Goal: Check status: Check status

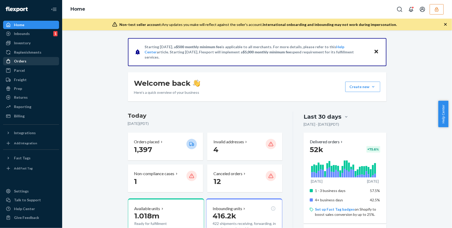
click at [29, 63] on div "Orders" at bounding box center [31, 61] width 55 height 7
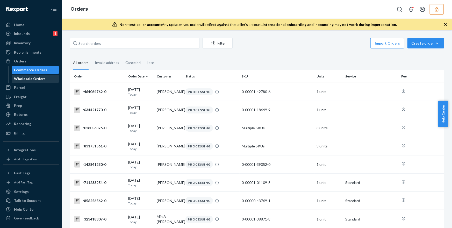
click at [50, 76] on div "Wholesale Orders" at bounding box center [35, 78] width 47 height 7
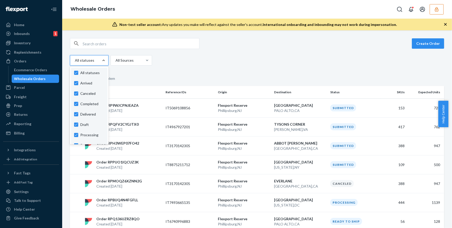
scroll to position [48, 0]
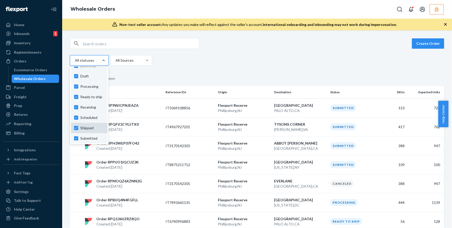
click at [92, 129] on span "Shipped" at bounding box center [92, 127] width 24 height 5
checkbox input "false"
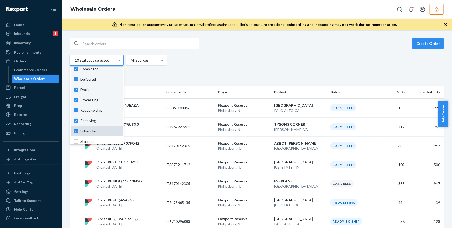
scroll to position [0, 0]
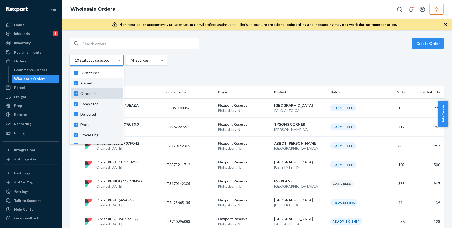
click at [93, 93] on span "Canceled" at bounding box center [99, 93] width 39 height 5
checkbox input "false"
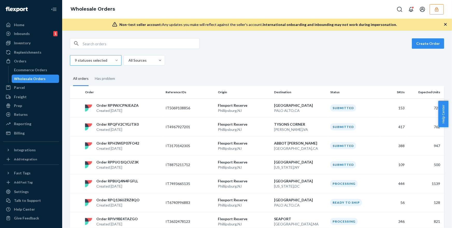
scroll to position [389, 0]
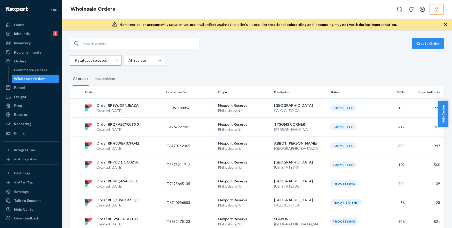
click at [106, 63] on div at bounding box center [95, 60] width 42 height 6
click at [75, 63] on input "9 statuses selected" at bounding box center [74, 60] width 1 height 5
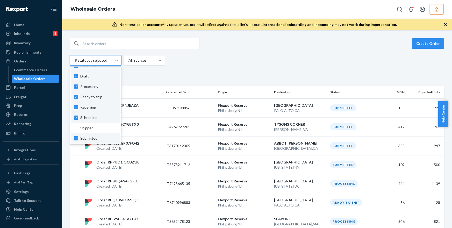
scroll to position [46, 0]
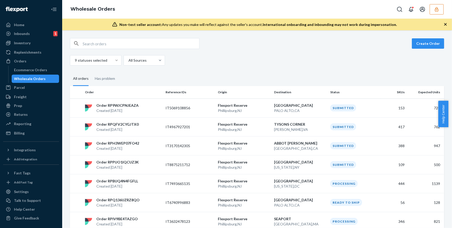
click at [282, 56] on div "9 statuses selected All Sources" at bounding box center [255, 60] width 371 height 10
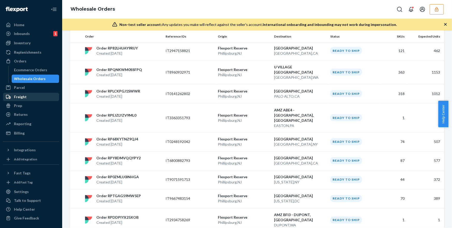
scroll to position [0, 0]
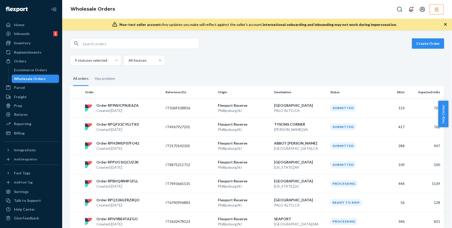
click at [153, 40] on input "text" at bounding box center [141, 43] width 117 height 10
paste input "PW120553906"
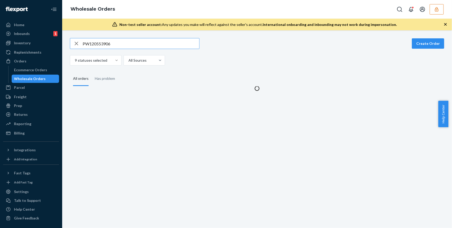
type input "PW120553906"
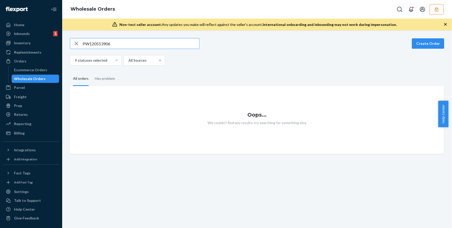
click at [434, 12] on button "button" at bounding box center [437, 9] width 14 height 10
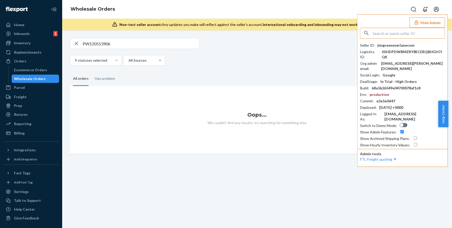
click at [416, 31] on input "text" at bounding box center [409, 33] width 72 height 10
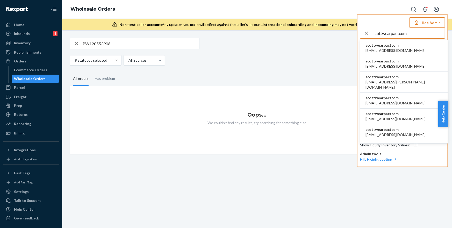
type input "scottwearpactcom"
click at [399, 45] on span "scottwearpactcom" at bounding box center [396, 45] width 60 height 5
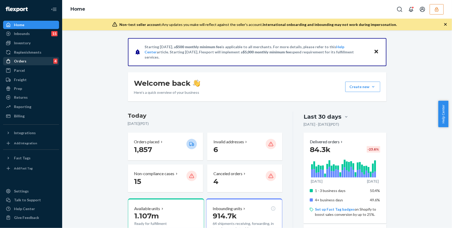
click at [24, 60] on div "Orders" at bounding box center [20, 61] width 12 height 5
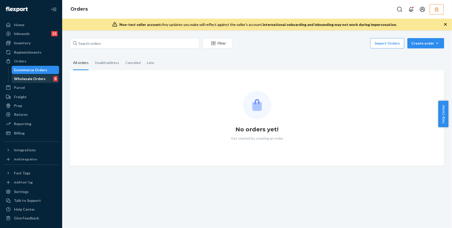
click at [44, 78] on div "Wholesale Orders 4" at bounding box center [35, 78] width 47 height 7
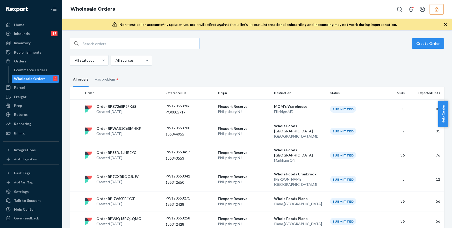
click at [157, 44] on input "text" at bounding box center [141, 43] width 117 height 10
click at [93, 64] on div "All statuses" at bounding box center [84, 60] width 29 height 9
click at [75, 63] on input "All statuses" at bounding box center [74, 60] width 1 height 5
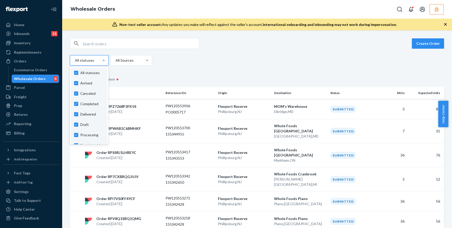
click at [140, 77] on fieldset "All orders Has problem •" at bounding box center [257, 79] width 374 height 15
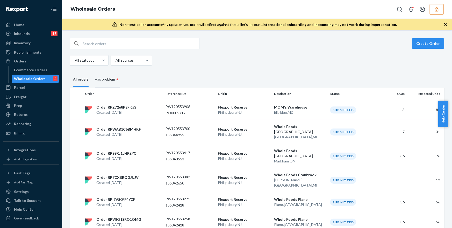
click at [105, 81] on div "Has problem •" at bounding box center [107, 80] width 25 height 16
click at [92, 72] on input "Has problem •" at bounding box center [92, 72] width 0 height 0
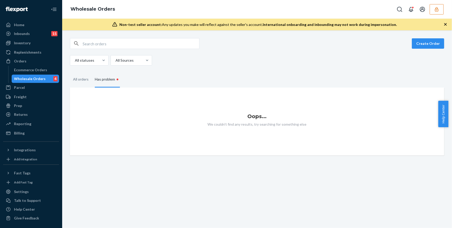
click at [95, 81] on div "Has problem •" at bounding box center [107, 80] width 25 height 16
click at [92, 72] on input "Has problem •" at bounding box center [92, 72] width 0 height 0
click at [116, 79] on div "•" at bounding box center [117, 79] width 5 height 7
click at [92, 72] on input "Has problem •" at bounding box center [92, 72] width 0 height 0
click at [74, 79] on div "All orders" at bounding box center [81, 80] width 16 height 14
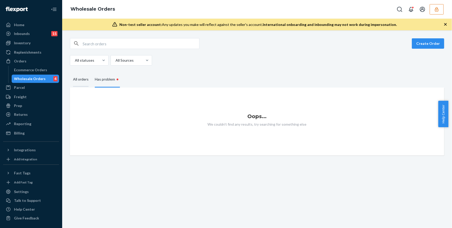
click at [70, 73] on input "All orders" at bounding box center [70, 73] width 0 height 0
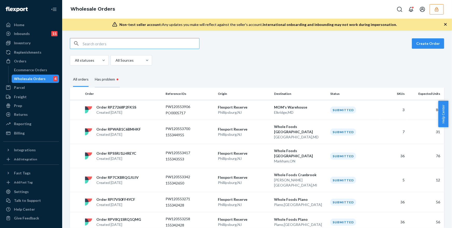
click at [107, 79] on div "Has problem •" at bounding box center [107, 80] width 25 height 16
click at [92, 72] on input "Has problem •" at bounding box center [92, 72] width 0 height 0
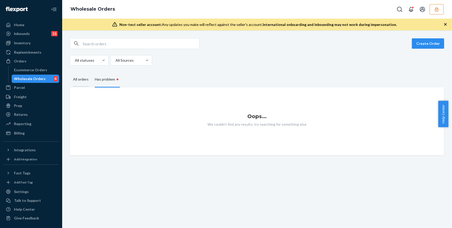
click at [91, 77] on div "All orders" at bounding box center [81, 80] width 22 height 14
click at [70, 73] on input "All orders" at bounding box center [70, 73] width 0 height 0
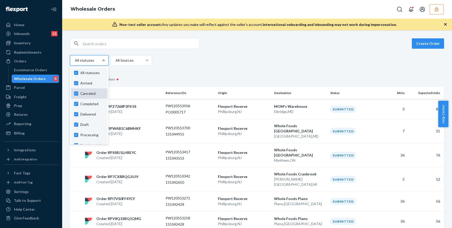
click at [87, 97] on div "Canceled" at bounding box center [89, 93] width 37 height 10
click at [75, 63] on input "option Canceled focused, 0 of 11. 11 results available. Use Up and Down to choo…" at bounding box center [74, 60] width 1 height 5
checkbox input "false"
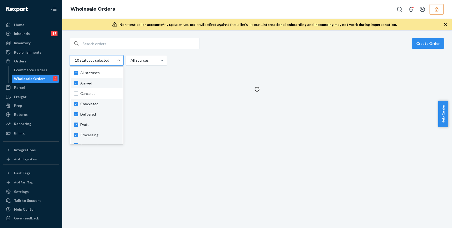
scroll to position [48, 0]
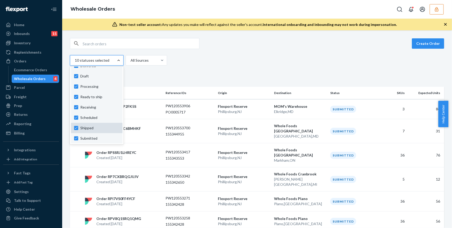
click at [99, 127] on span "Shipped" at bounding box center [99, 127] width 39 height 5
checkbox input "false"
click at [407, 52] on div "Create Order option Shipped, selected. option Shipped focused, 0 of 11. 11 resu…" at bounding box center [257, 51] width 374 height 27
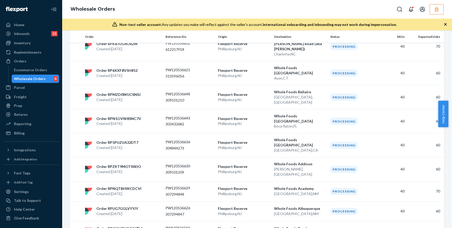
scroll to position [1939, 0]
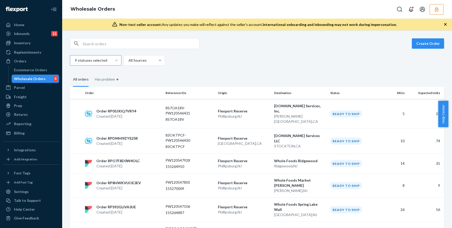
scroll to position [256, 0]
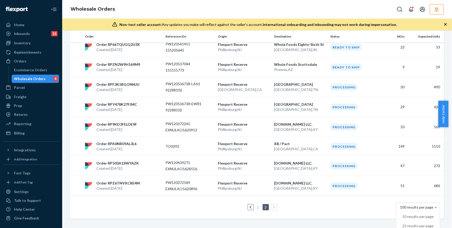
click at [343, 208] on div "Create Order 9 statuses selected All Sources All orders Has problem • Order Ref…" at bounding box center [257, 129] width 390 height 198
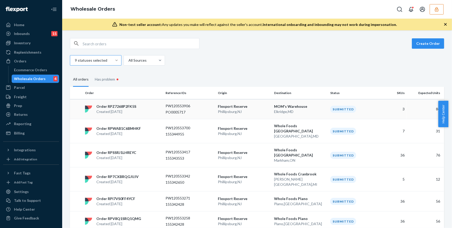
click at [277, 108] on p "MOM's Warehouse" at bounding box center [300, 106] width 52 height 5
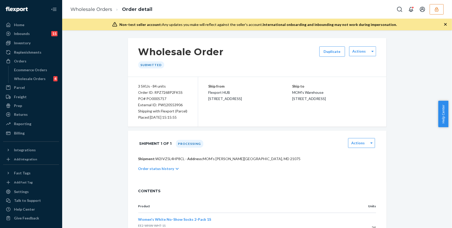
drag, startPoint x: 303, startPoint y: 96, endPoint x: 332, endPoint y: 111, distance: 32.9
click at [332, 102] on div "Ship to MOM's Warehouse [STREET_ADDRESS]" at bounding box center [334, 92] width 84 height 19
copy span "MOM's Warehouse [STREET_ADDRESS]"
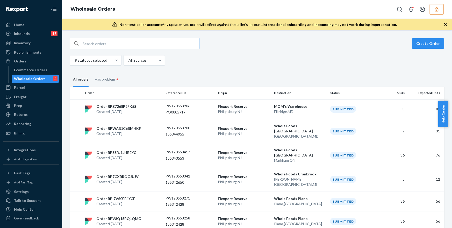
click at [438, 9] on icon "button" at bounding box center [436, 9] width 3 height 4
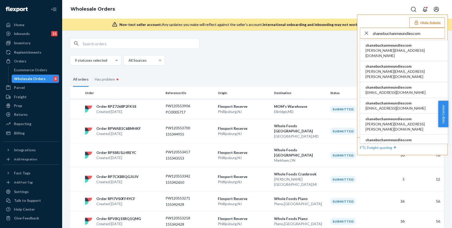
type input "shanebuchanmeundiescom"
click at [397, 45] on span "shanebuchanmeundiescom" at bounding box center [404, 45] width 77 height 5
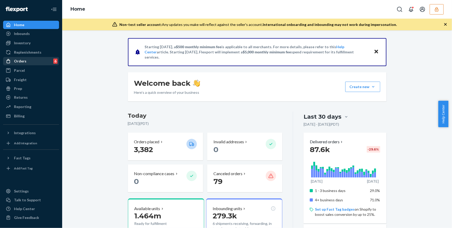
click at [26, 65] on link "Orders 6" at bounding box center [31, 61] width 56 height 8
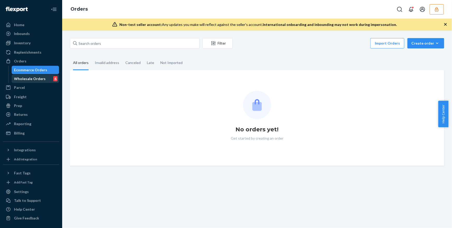
click at [46, 76] on div "Wholesale Orders 6" at bounding box center [35, 78] width 47 height 7
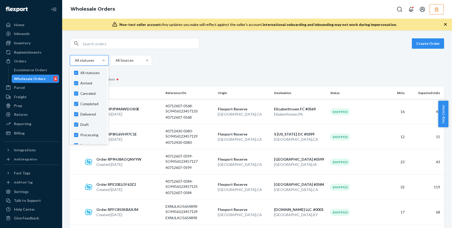
click at [86, 61] on div at bounding box center [88, 60] width 29 height 6
click at [75, 61] on input "option Arrived focused, 1 of 11. 11 results available. Use Up and Down to choos…" at bounding box center [74, 60] width 1 height 5
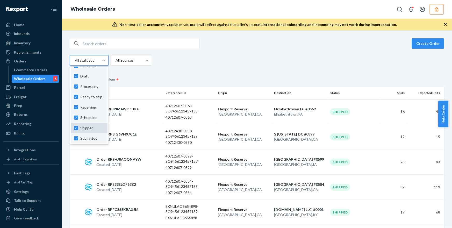
click at [91, 129] on span "Shipped" at bounding box center [92, 127] width 24 height 5
checkbox input "false"
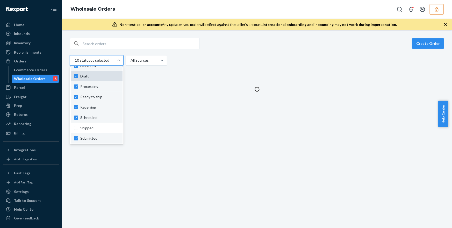
scroll to position [0, 0]
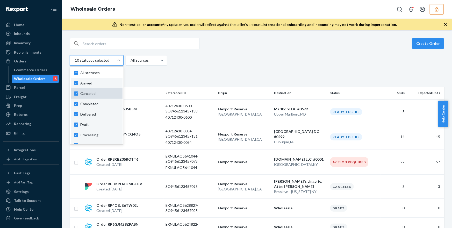
click at [93, 93] on span "Canceled" at bounding box center [99, 93] width 39 height 5
checkbox input "false"
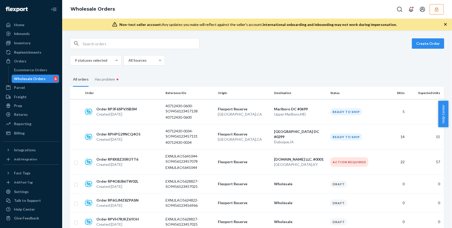
click at [298, 55] on div "Create Order 9 statuses selected All Sources" at bounding box center [257, 51] width 374 height 27
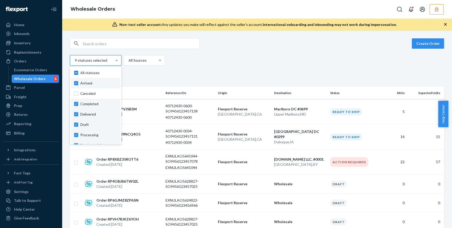
click at [103, 63] on div at bounding box center [95, 60] width 42 height 6
click at [75, 63] on input "option Canceled, selected. option Arrived focused, 0 of 11. 11 results availabl…" at bounding box center [74, 60] width 1 height 5
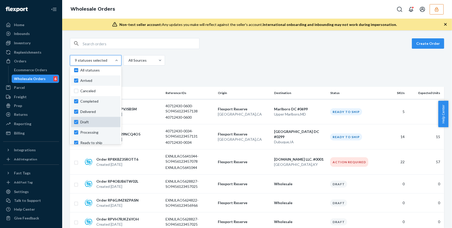
click at [97, 119] on div "Draft" at bounding box center [95, 122] width 49 height 10
click at [75, 63] on input "option Canceled, selected. option Draft focused, 0 of 11. 11 results available.…" at bounding box center [74, 60] width 1 height 5
checkbox input "false"
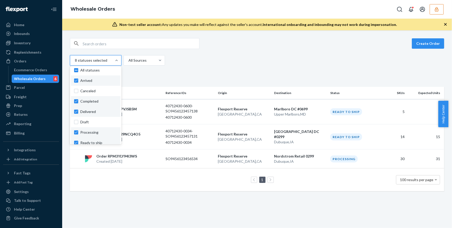
scroll to position [48, 0]
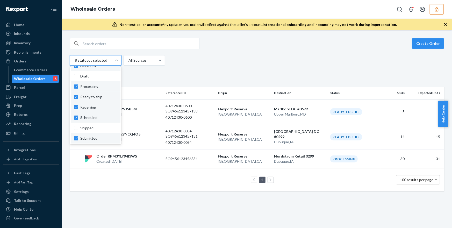
click at [228, 65] on div "option Draft, selected. option Scheduled focused, 0 of 11. 11 results available…" at bounding box center [255, 60] width 371 height 10
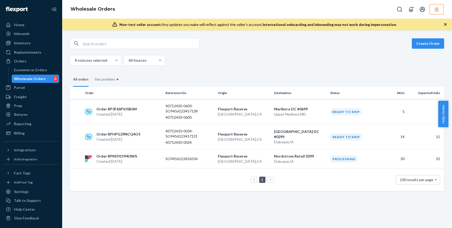
click at [437, 10] on icon "button" at bounding box center [436, 9] width 5 height 5
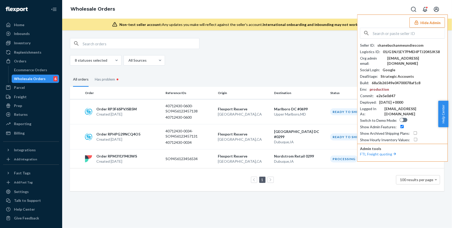
click at [199, 51] on div "Create Order 8 statuses selected All Sources" at bounding box center [257, 51] width 374 height 27
click at [176, 45] on input "text" at bounding box center [141, 43] width 117 height 10
paste input "40688862"
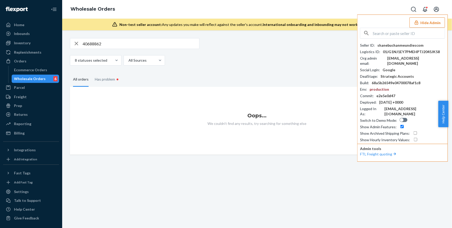
click at [422, 20] on button "Hide Admin" at bounding box center [428, 22] width 36 height 10
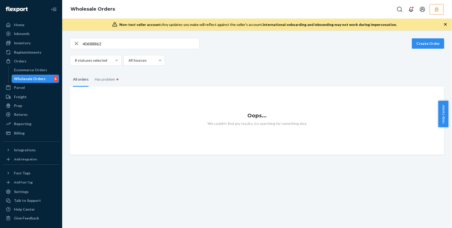
click at [116, 46] on input "40688862" at bounding box center [141, 43] width 117 height 10
click at [117, 43] on input "40688862" at bounding box center [141, 43] width 117 height 10
paste input "489548"
type input "40489548"
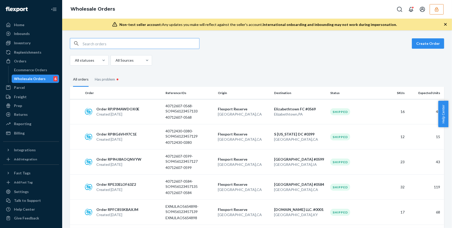
click at [110, 44] on input "text" at bounding box center [141, 43] width 117 height 10
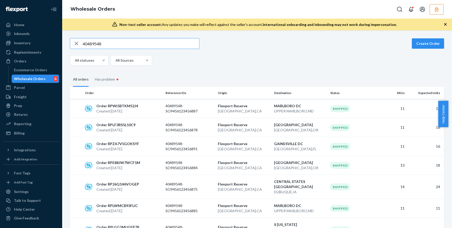
click at [139, 43] on input "40489548" at bounding box center [141, 43] width 117 height 10
click at [92, 42] on input "40489548" at bounding box center [141, 43] width 117 height 10
paste input "688862"
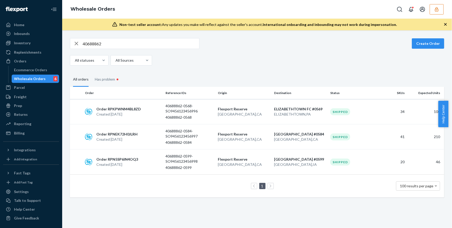
click at [111, 44] on input "40688862" at bounding box center [141, 43] width 117 height 10
paste input "489548"
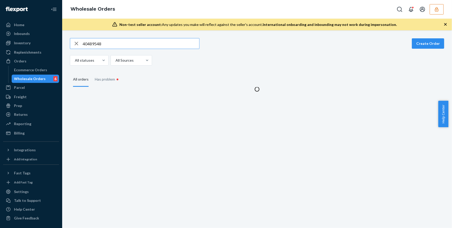
type input "40489548"
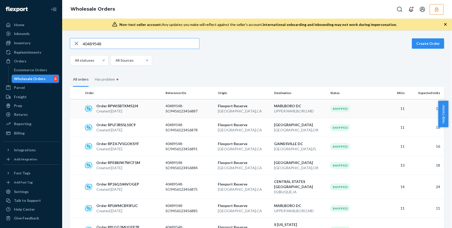
click at [186, 101] on td "40489548-SO9456123456887" at bounding box center [190, 108] width 52 height 19
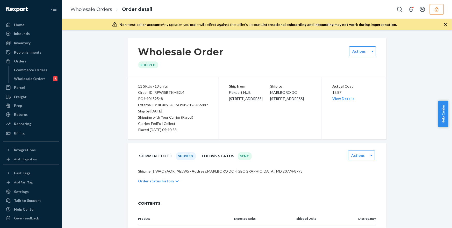
click at [444, 24] on icon "button" at bounding box center [445, 24] width 5 height 5
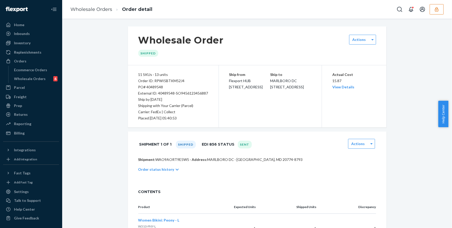
click at [152, 89] on div "PO# 40489548" at bounding box center [173, 87] width 70 height 6
copy div "40489548"
click at [28, 78] on div "Wholesale Orders" at bounding box center [30, 78] width 32 height 5
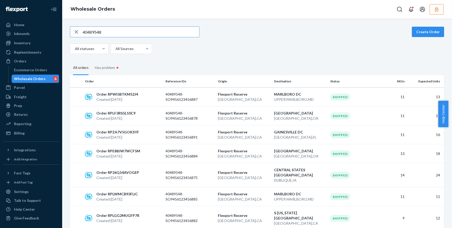
click at [125, 32] on input "40489548" at bounding box center [141, 32] width 117 height 10
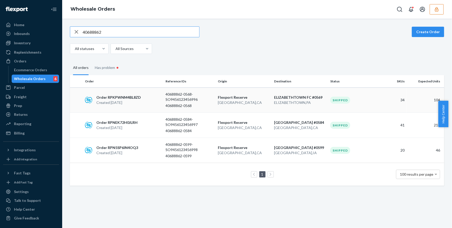
type input "40688862"
click at [197, 103] on div "40688862-0568-SO9456123456996 40688862-0568" at bounding box center [190, 100] width 48 height 17
